Goal: Information Seeking & Learning: Learn about a topic

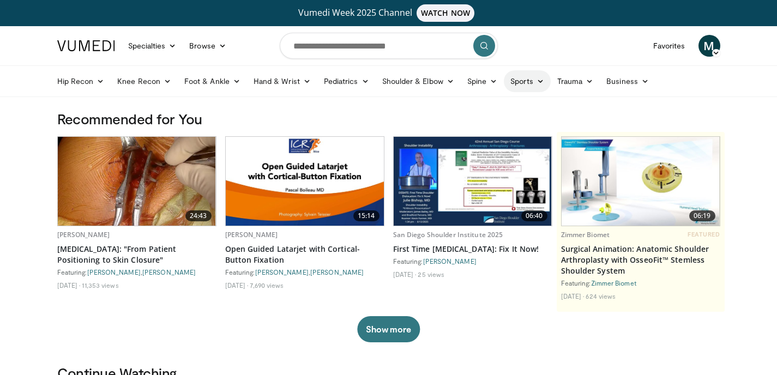
click at [519, 82] on link "Sports" at bounding box center [527, 81] width 47 height 22
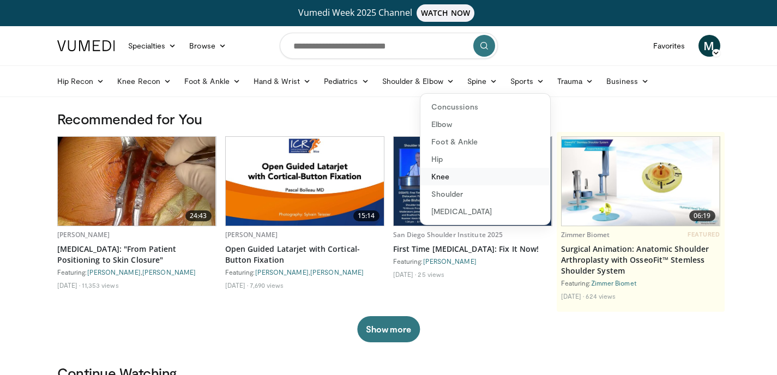
click at [440, 174] on link "Knee" at bounding box center [485, 176] width 130 height 17
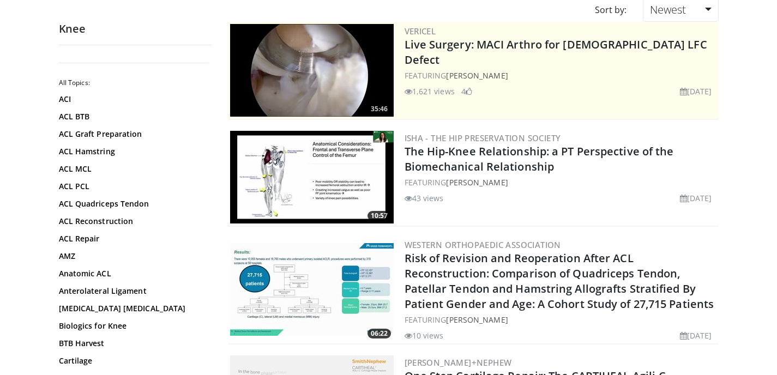
scroll to position [273, 0]
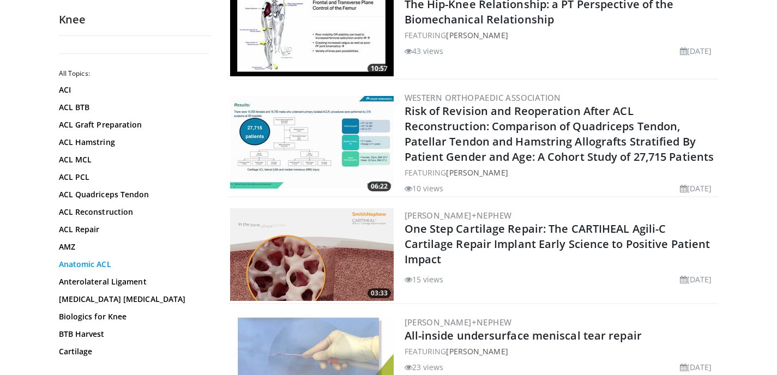
click at [105, 266] on link "Anatomic ACL" at bounding box center [132, 264] width 147 height 11
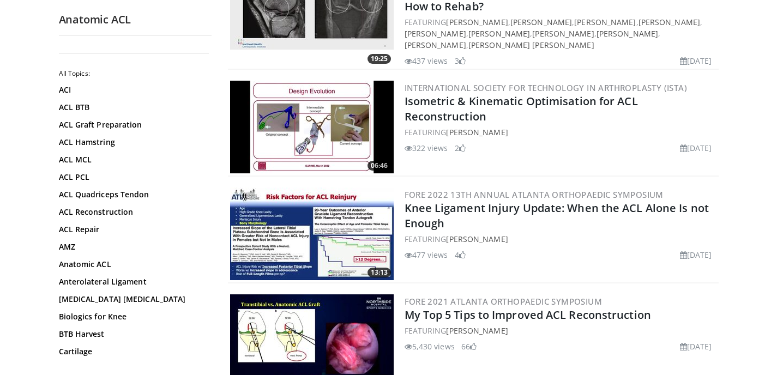
scroll to position [382, 0]
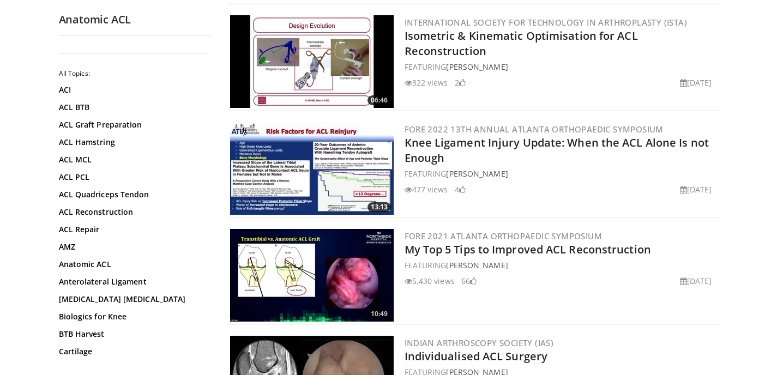
click at [323, 259] on img at bounding box center [312, 275] width 164 height 93
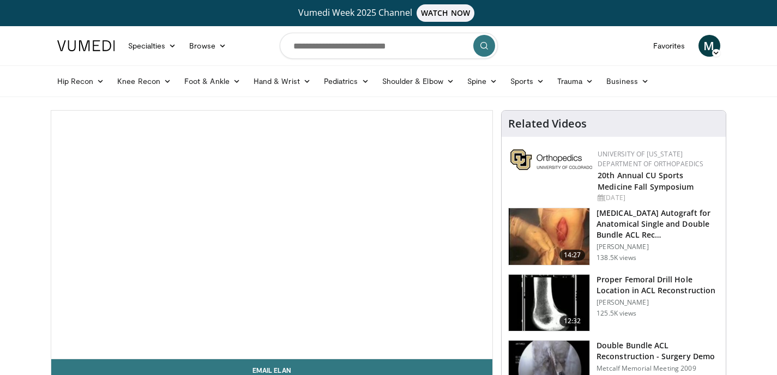
scroll to position [109, 0]
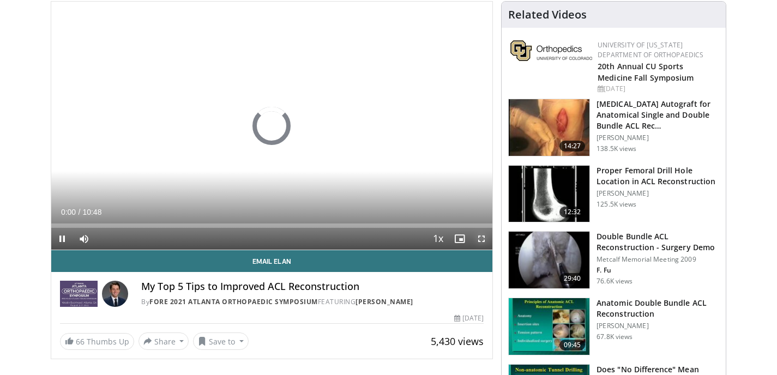
click at [484, 237] on span "Video Player" at bounding box center [482, 239] width 22 height 22
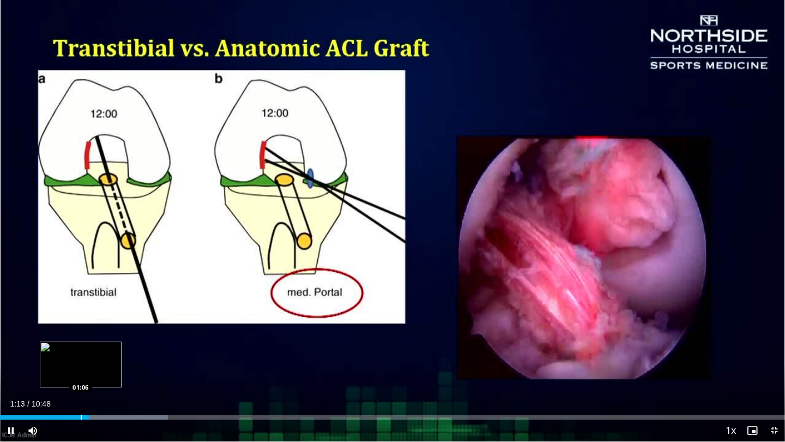
click at [81, 375] on div "Progress Bar" at bounding box center [81, 417] width 1 height 4
click at [65, 375] on div "01:10" at bounding box center [43, 417] width 86 height 4
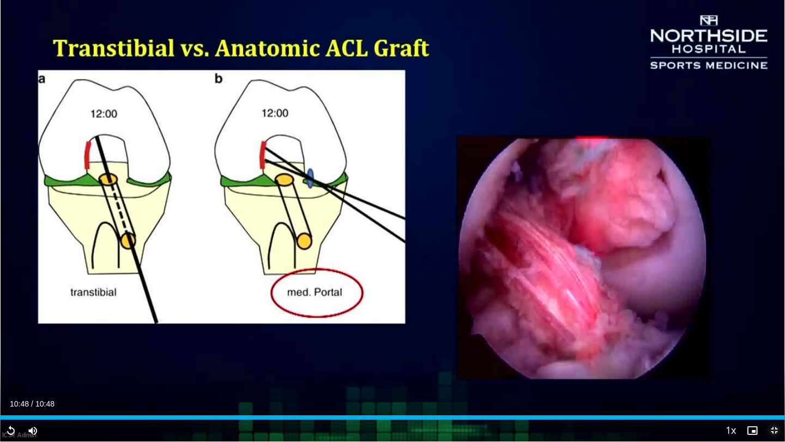
click at [774, 375] on span "Video Player" at bounding box center [775, 430] width 22 height 22
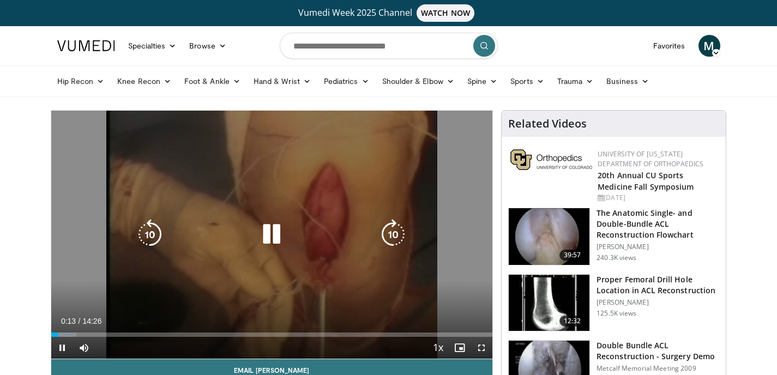
scroll to position [55, 0]
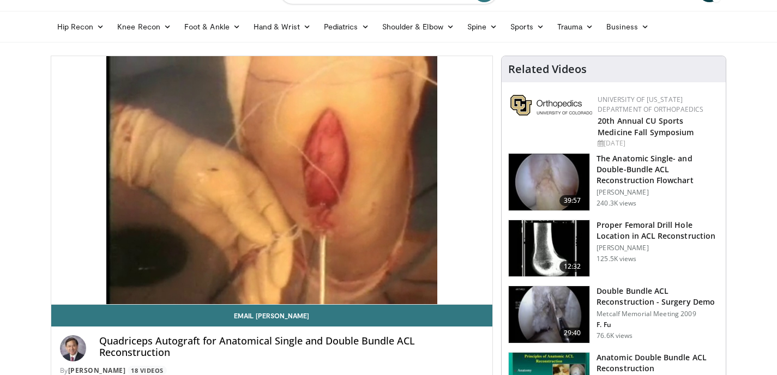
click at [549, 249] on img at bounding box center [549, 248] width 81 height 57
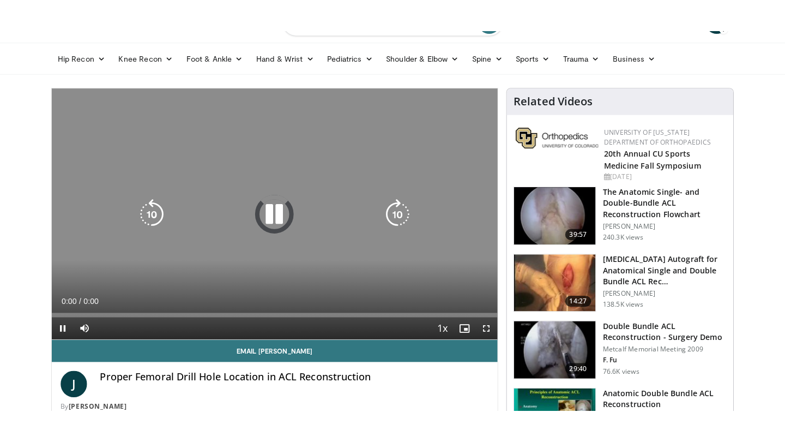
scroll to position [109, 0]
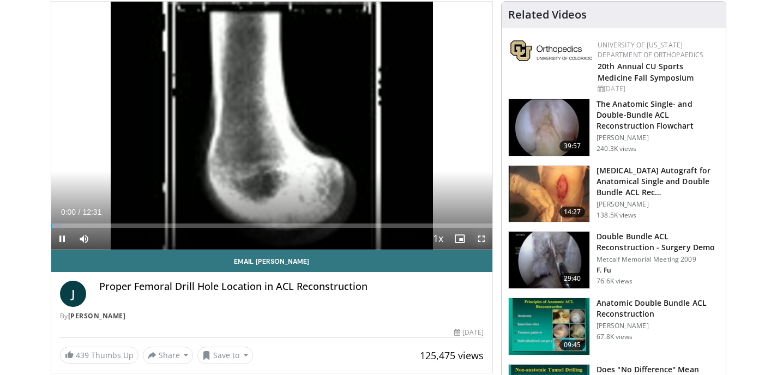
click at [479, 239] on span "Video Player" at bounding box center [482, 239] width 22 height 22
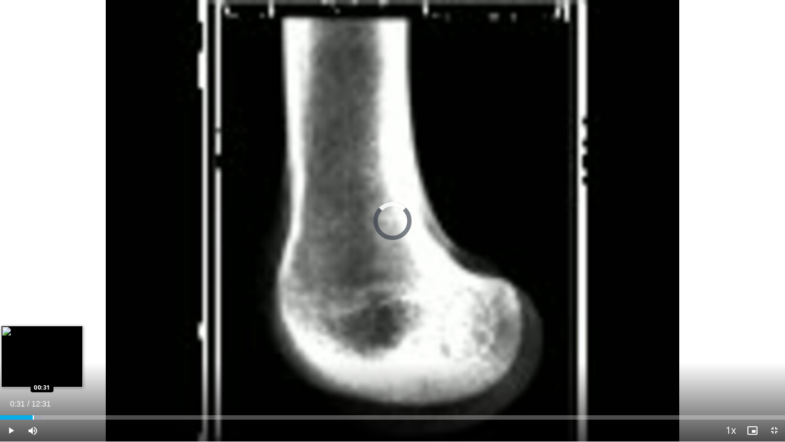
click at [33, 375] on div "Loaded : 5.27% 00:31 00:31" at bounding box center [392, 414] width 785 height 10
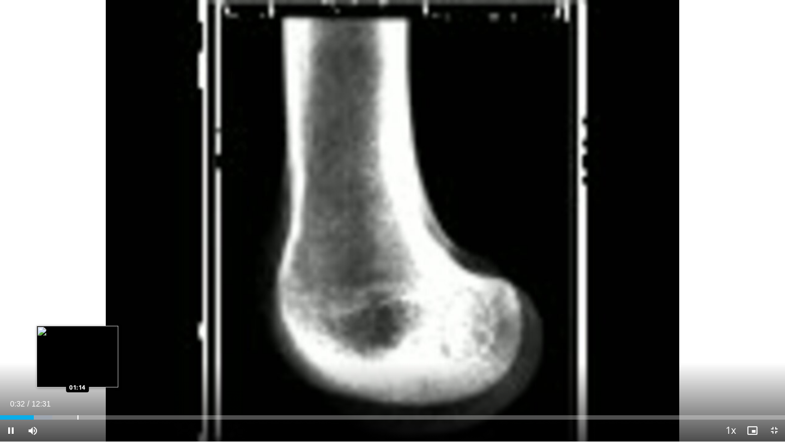
click at [77, 375] on div "Progress Bar" at bounding box center [77, 417] width 1 height 4
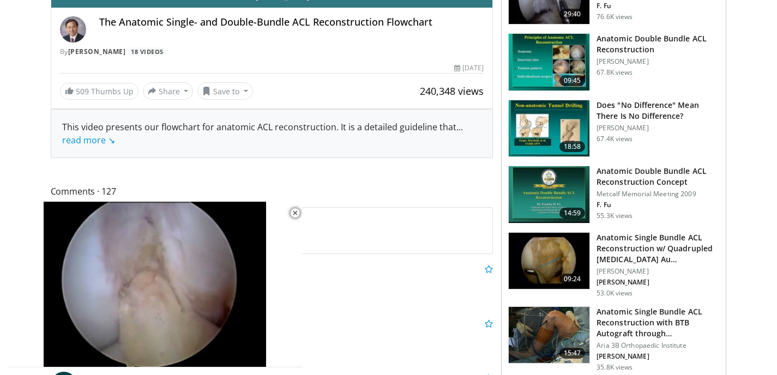
scroll to position [382, 0]
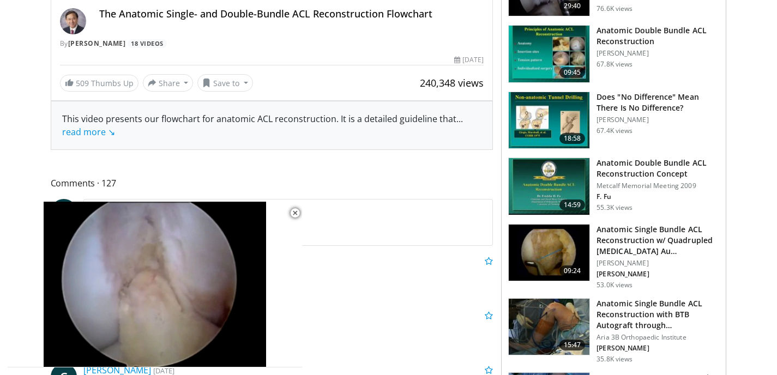
click at [543, 113] on img at bounding box center [549, 120] width 81 height 57
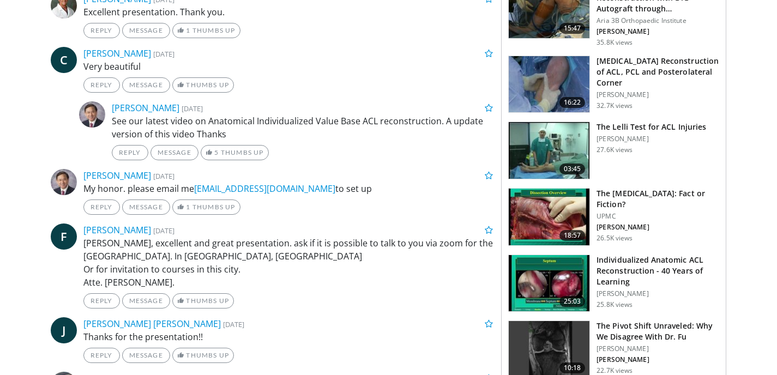
scroll to position [709, 0]
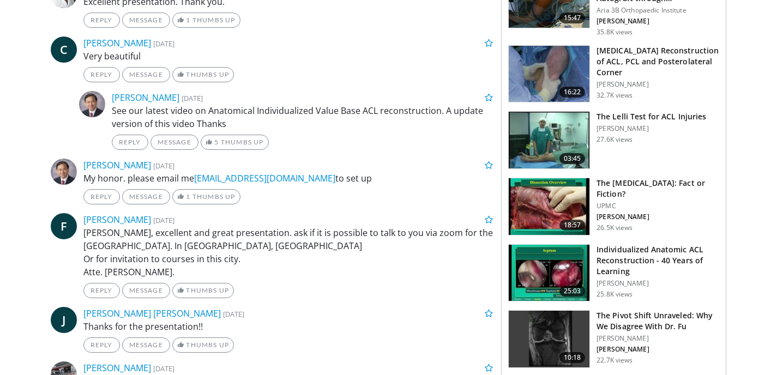
click at [566, 269] on img at bounding box center [549, 273] width 81 height 57
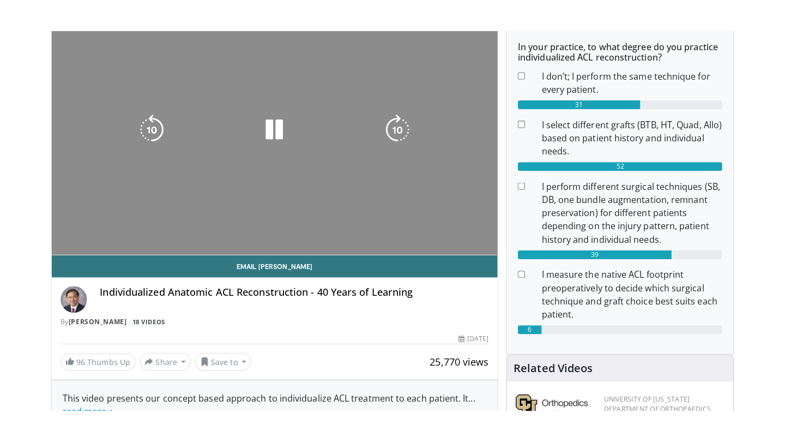
scroll to position [164, 0]
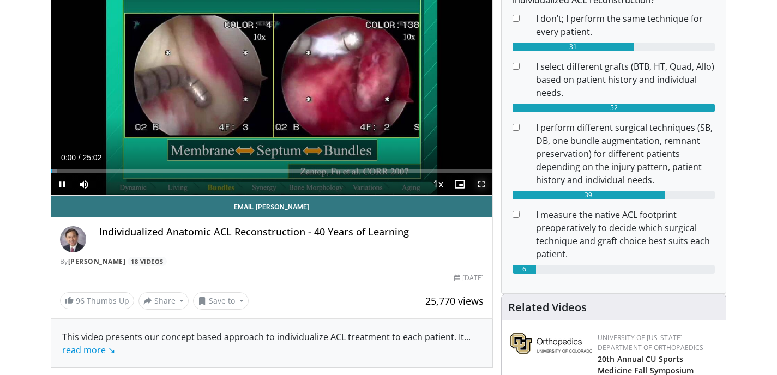
click at [482, 181] on span "Video Player" at bounding box center [482, 184] width 22 height 22
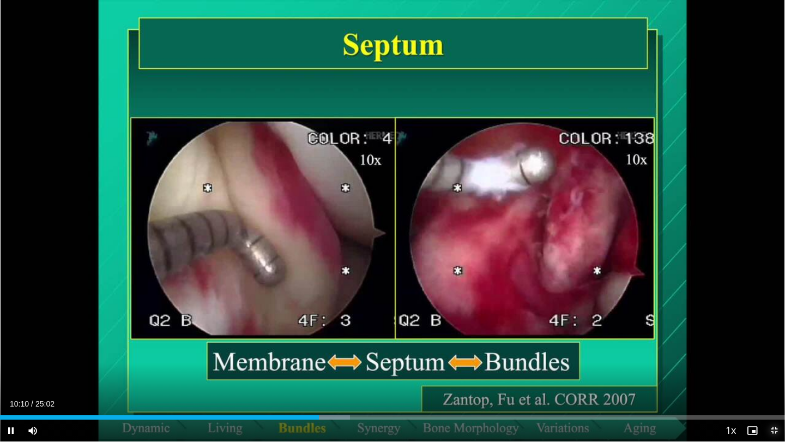
click at [770, 375] on span "Video Player" at bounding box center [775, 430] width 22 height 22
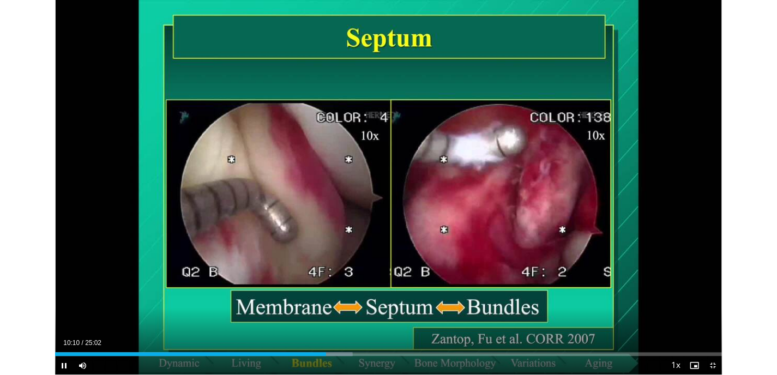
scroll to position [412, 0]
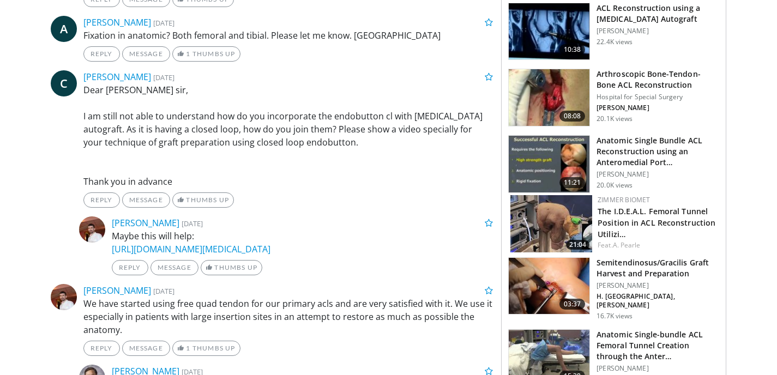
scroll to position [1091, 0]
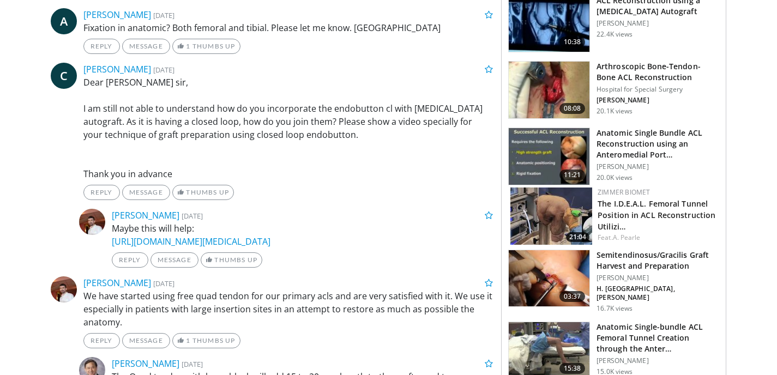
click at [561, 203] on img at bounding box center [551, 216] width 82 height 57
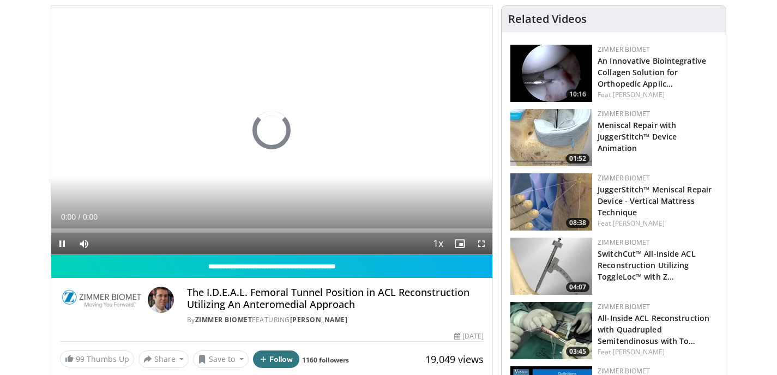
scroll to position [55, 0]
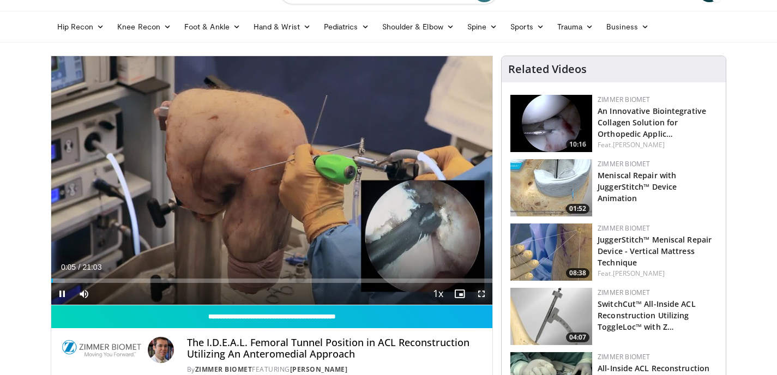
click at [482, 294] on span "Video Player" at bounding box center [482, 294] width 22 height 22
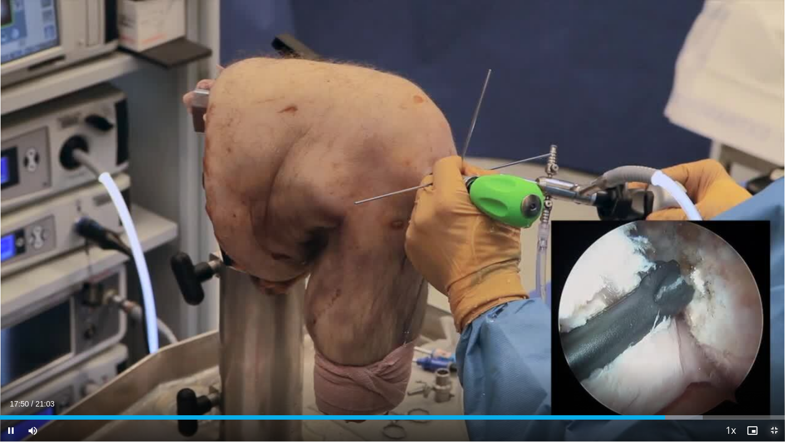
click at [775, 375] on span "Video Player" at bounding box center [775, 430] width 22 height 22
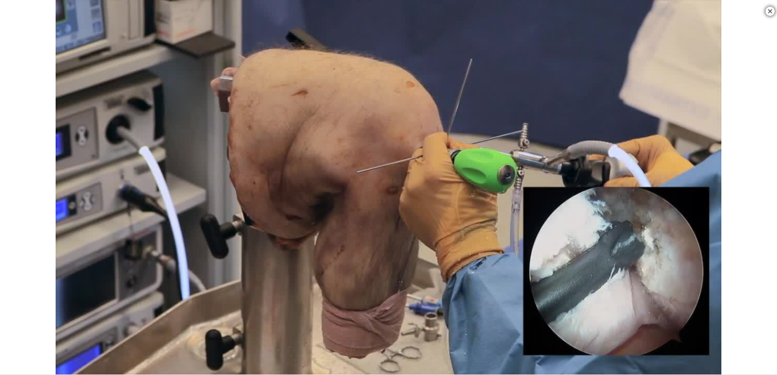
scroll to position [600, 0]
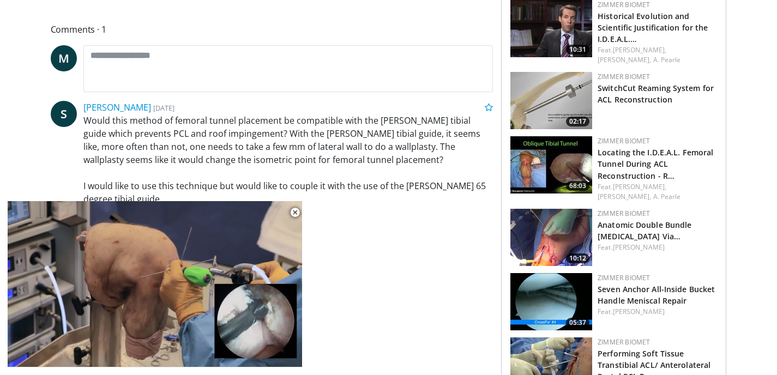
click at [547, 150] on img at bounding box center [551, 164] width 82 height 57
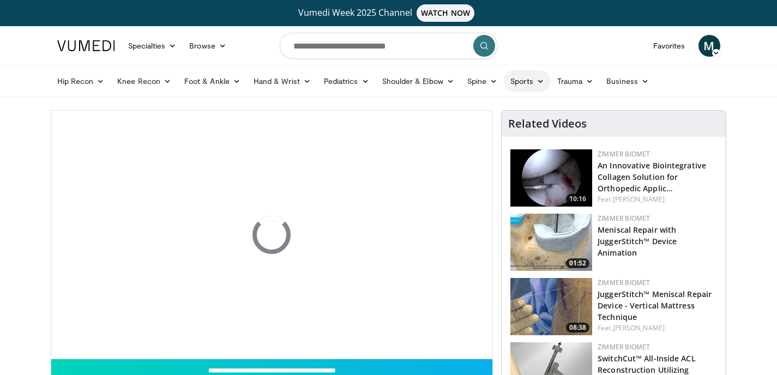
click at [515, 82] on link "Sports" at bounding box center [527, 81] width 47 height 22
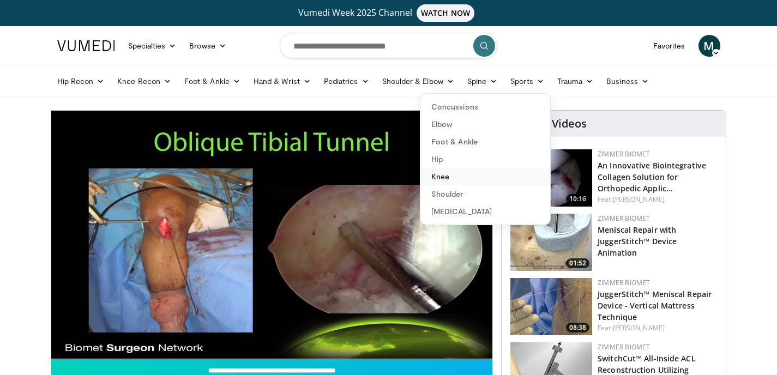
click at [441, 176] on link "Knee" at bounding box center [485, 176] width 130 height 17
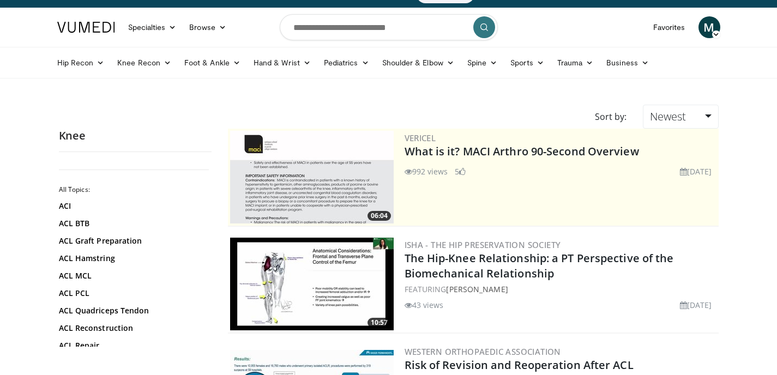
scroll to position [55, 0]
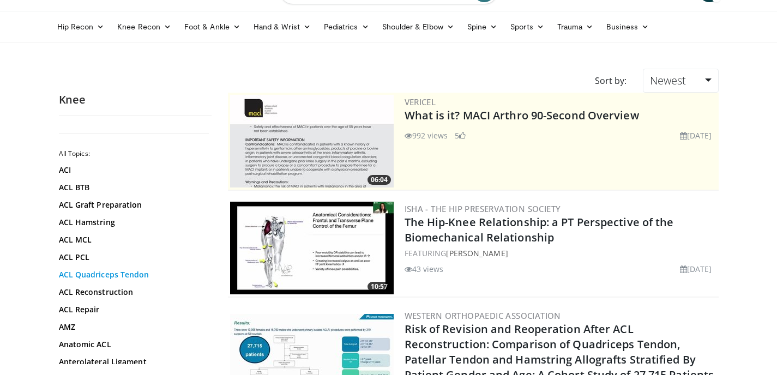
click at [96, 274] on link "ACL Quadriceps Tendon" at bounding box center [132, 274] width 147 height 11
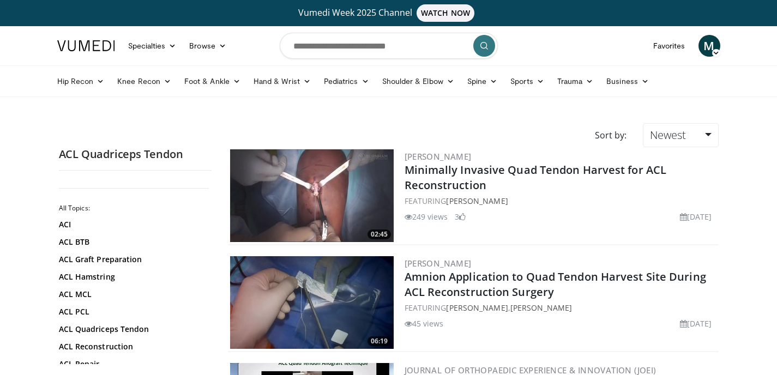
click at [316, 198] on img at bounding box center [312, 195] width 164 height 93
click at [97, 329] on link "ACL Quadriceps Tendon" at bounding box center [132, 329] width 147 height 11
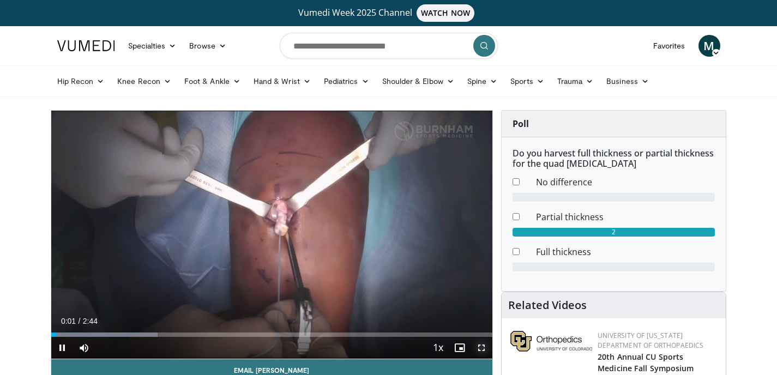
click at [483, 344] on span "Video Player" at bounding box center [482, 348] width 22 height 22
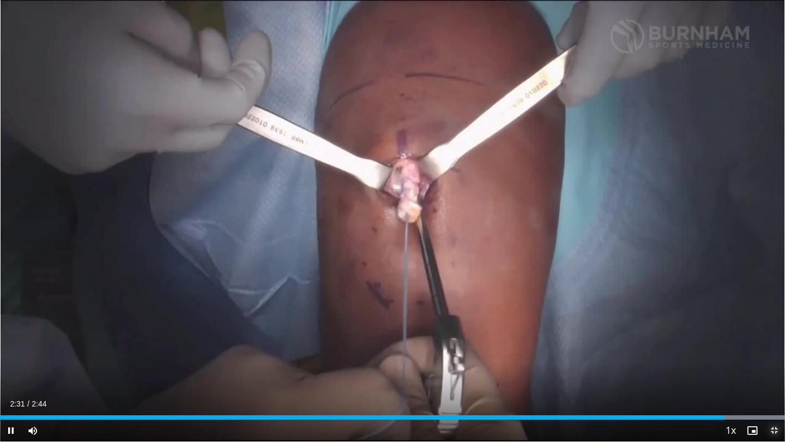
click at [776, 375] on span "Video Player" at bounding box center [775, 430] width 22 height 22
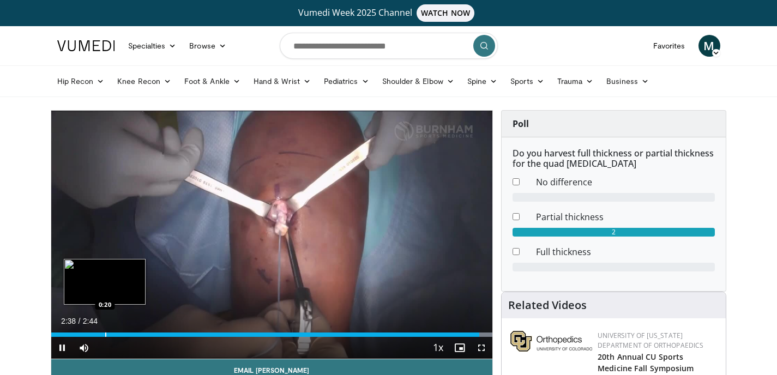
click at [105, 334] on div "2:39" at bounding box center [265, 335] width 429 height 4
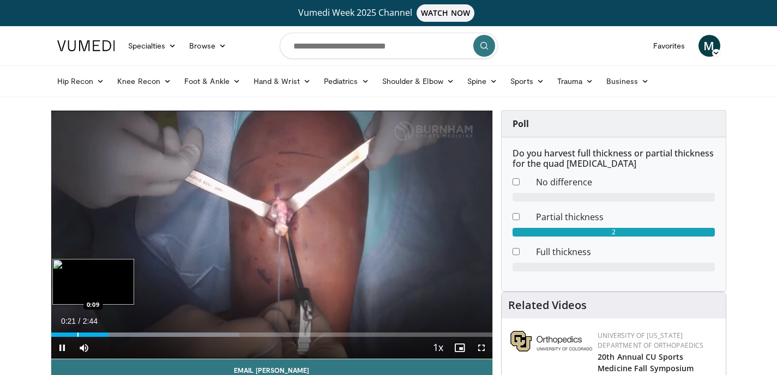
click at [77, 334] on div "Progress Bar" at bounding box center [77, 335] width 1 height 4
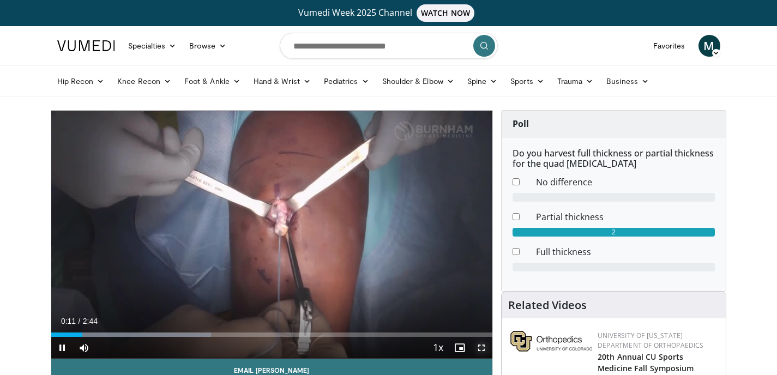
click at [486, 347] on span "Video Player" at bounding box center [482, 348] width 22 height 22
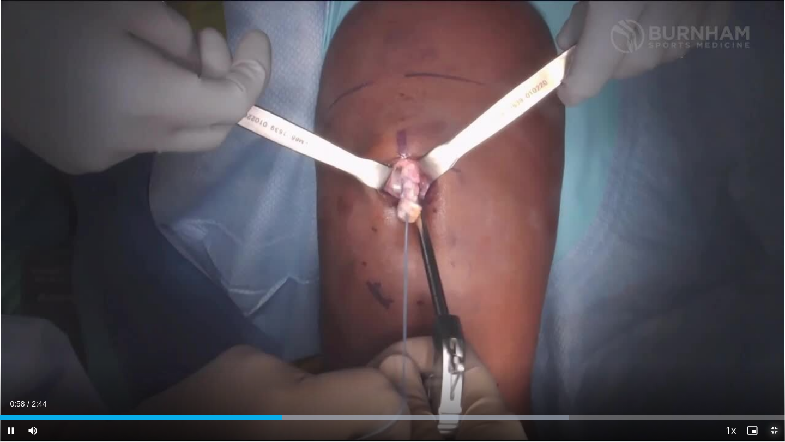
click at [774, 375] on span "Video Player" at bounding box center [775, 430] width 22 height 22
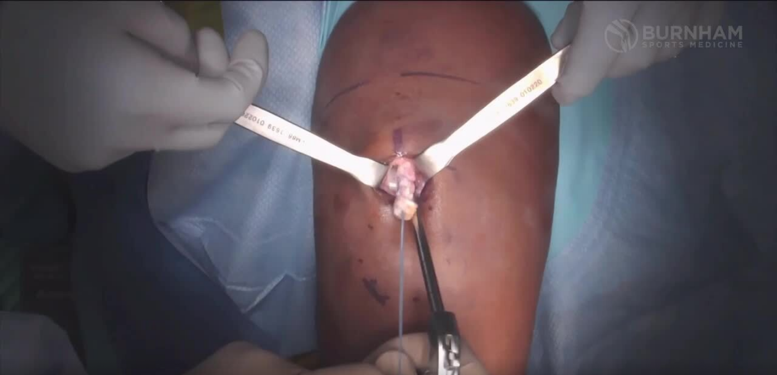
scroll to position [164, 0]
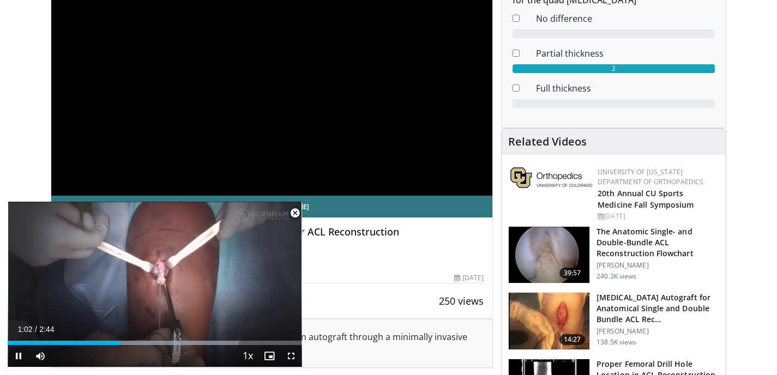
click at [297, 213] on span "Video Player" at bounding box center [295, 213] width 22 height 22
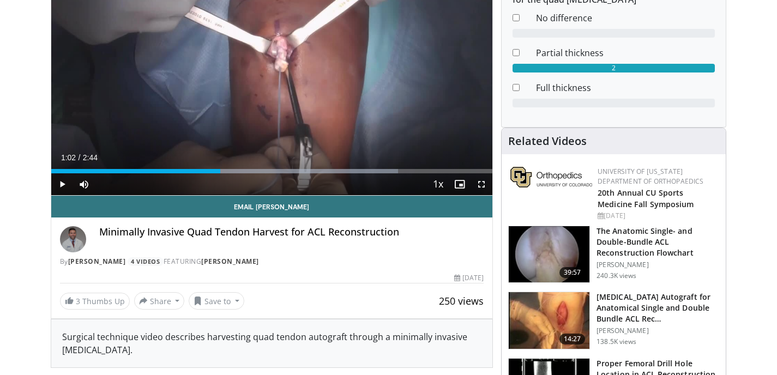
scroll to position [0, 0]
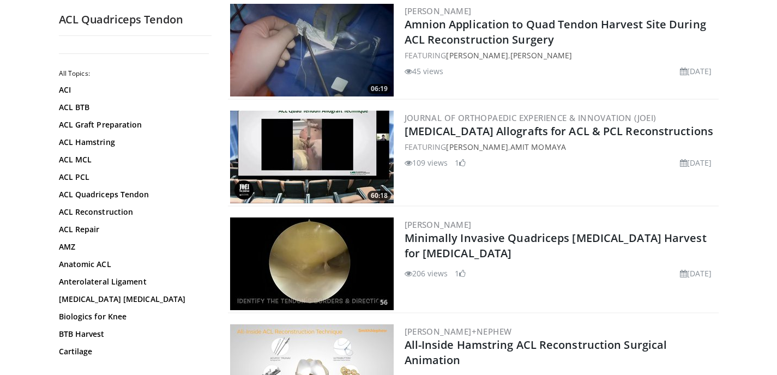
scroll to position [273, 0]
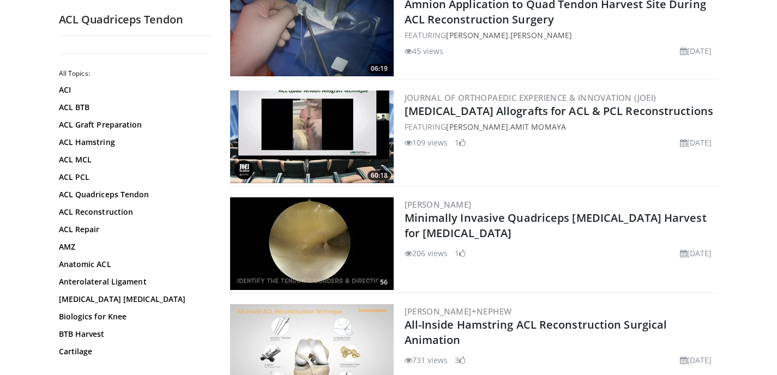
click at [321, 245] on img at bounding box center [312, 243] width 164 height 93
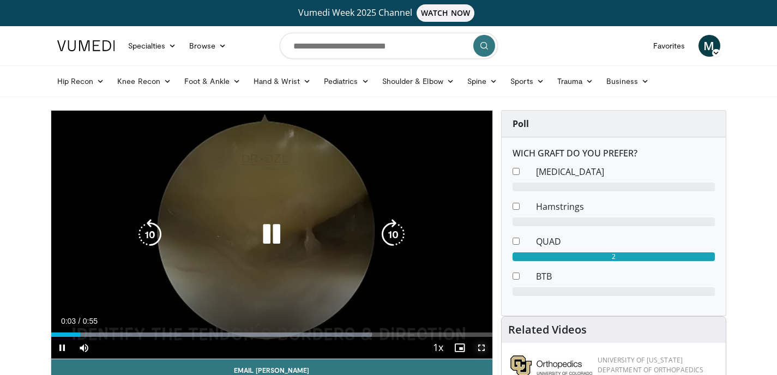
click at [482, 350] on span "Video Player" at bounding box center [482, 348] width 22 height 22
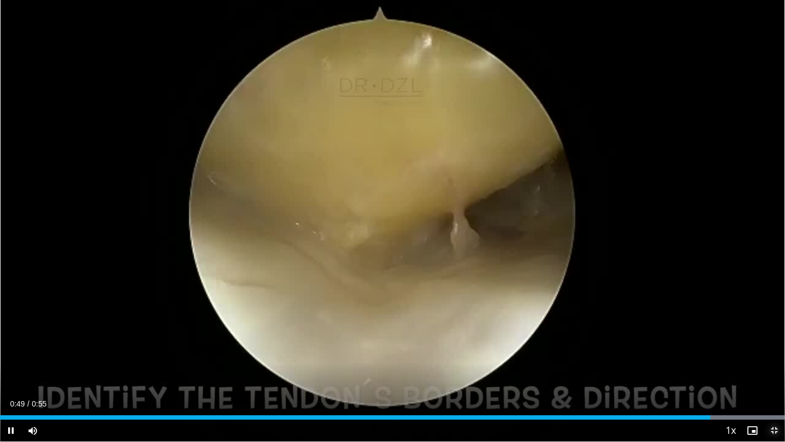
click at [772, 375] on span "Video Player" at bounding box center [775, 430] width 22 height 22
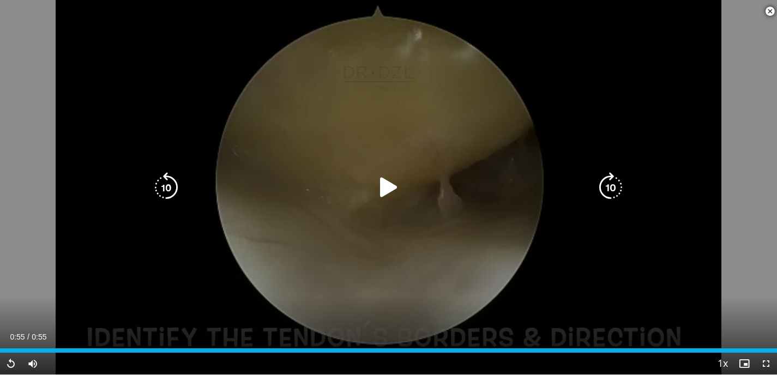
scroll to position [273, 0]
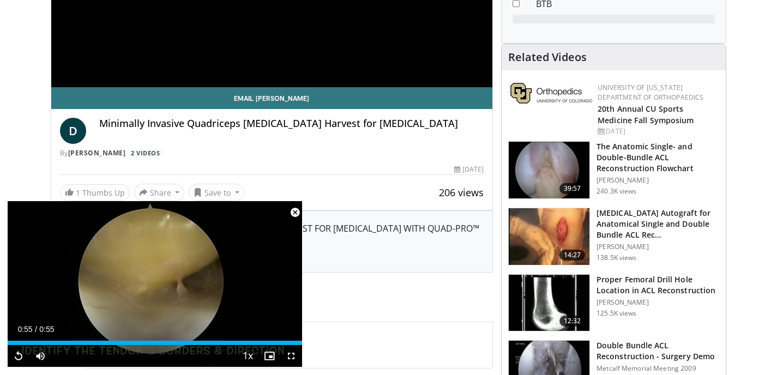
click at [548, 236] on img at bounding box center [549, 236] width 81 height 57
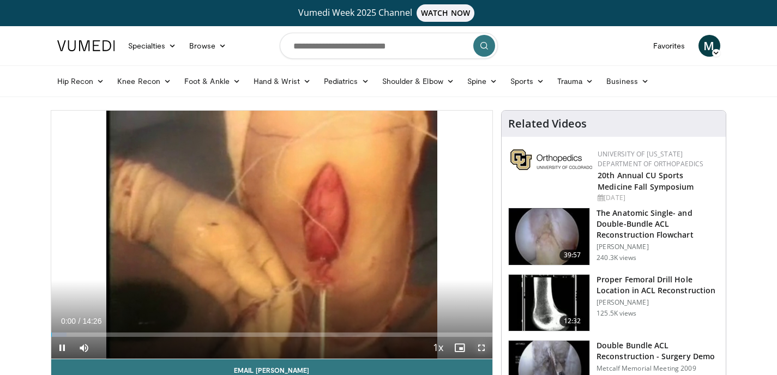
click at [485, 345] on span "Video Player" at bounding box center [482, 348] width 22 height 22
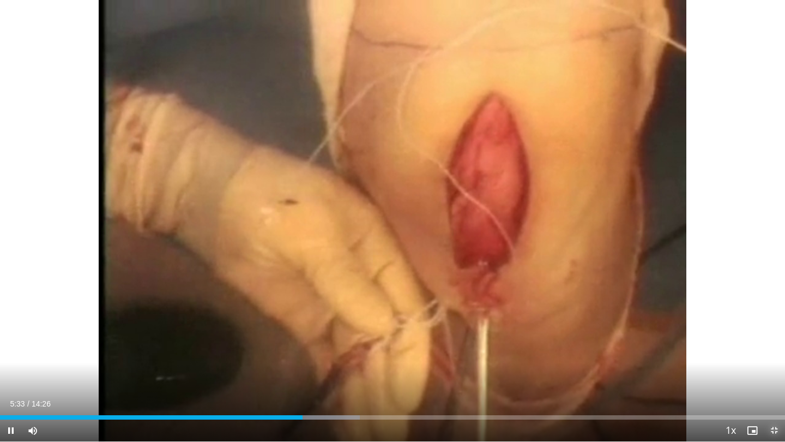
click at [776, 375] on span "Video Player" at bounding box center [775, 430] width 22 height 22
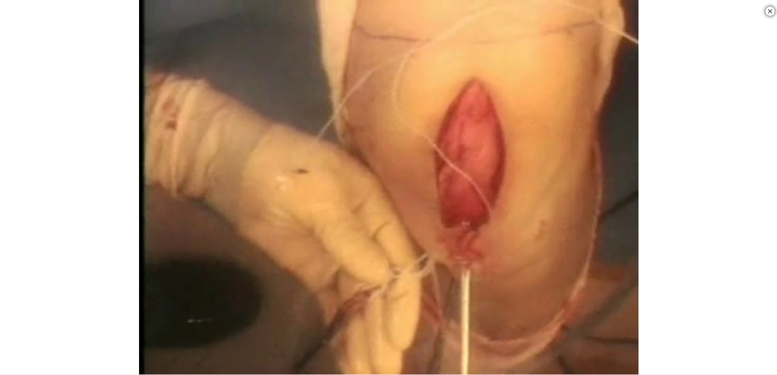
scroll to position [436, 0]
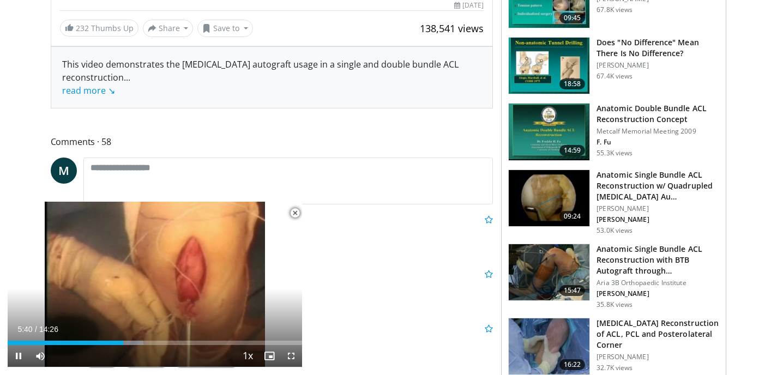
click at [294, 211] on span "Video Player" at bounding box center [295, 213] width 22 height 22
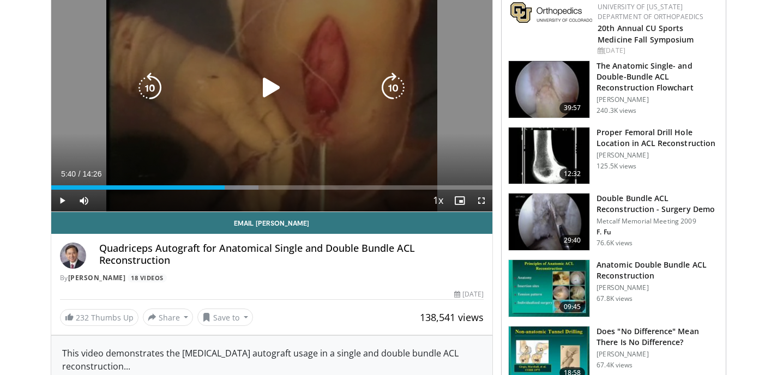
scroll to position [109, 0]
